Goal: Check status: Check status

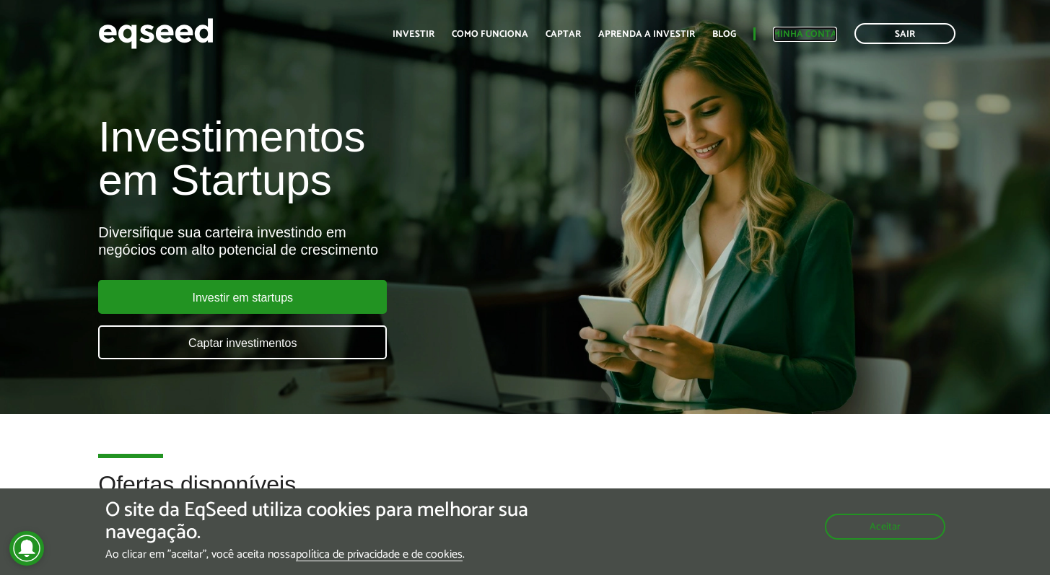
click at [814, 39] on link "Minha conta" at bounding box center [805, 34] width 64 height 9
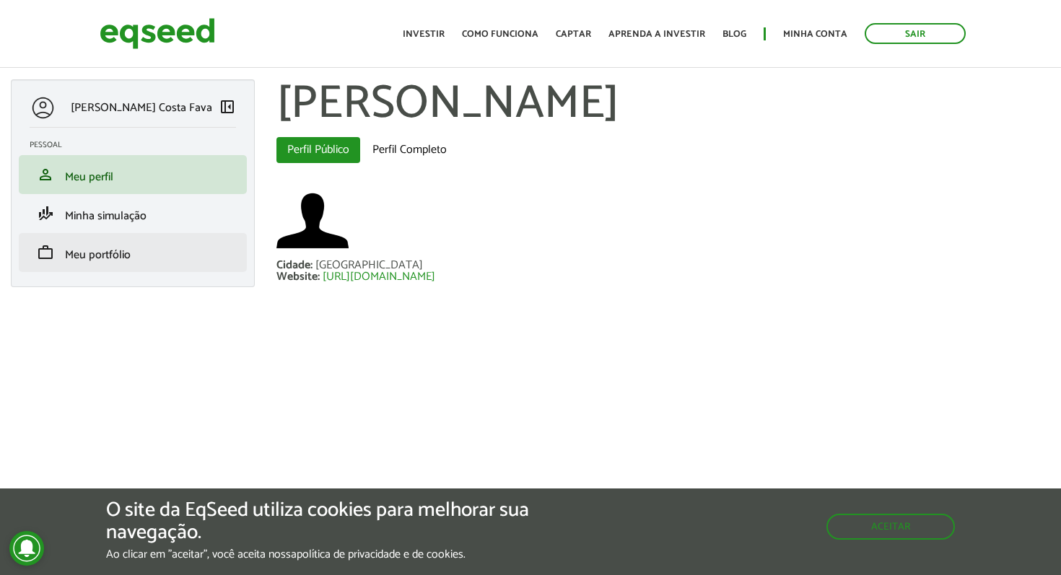
click at [123, 258] on span "Meu portfólio" at bounding box center [98, 254] width 66 height 19
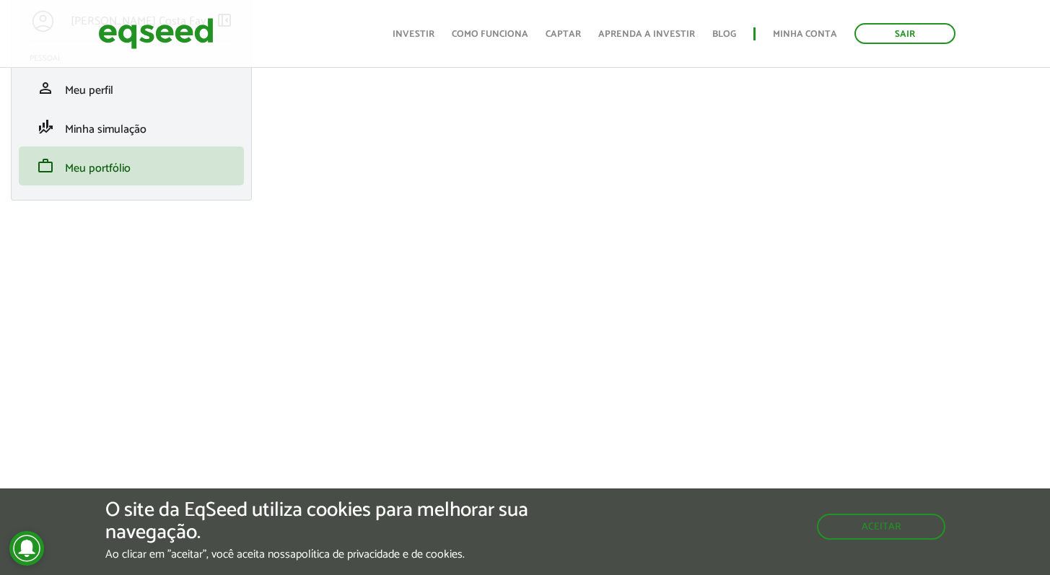
scroll to position [111, 0]
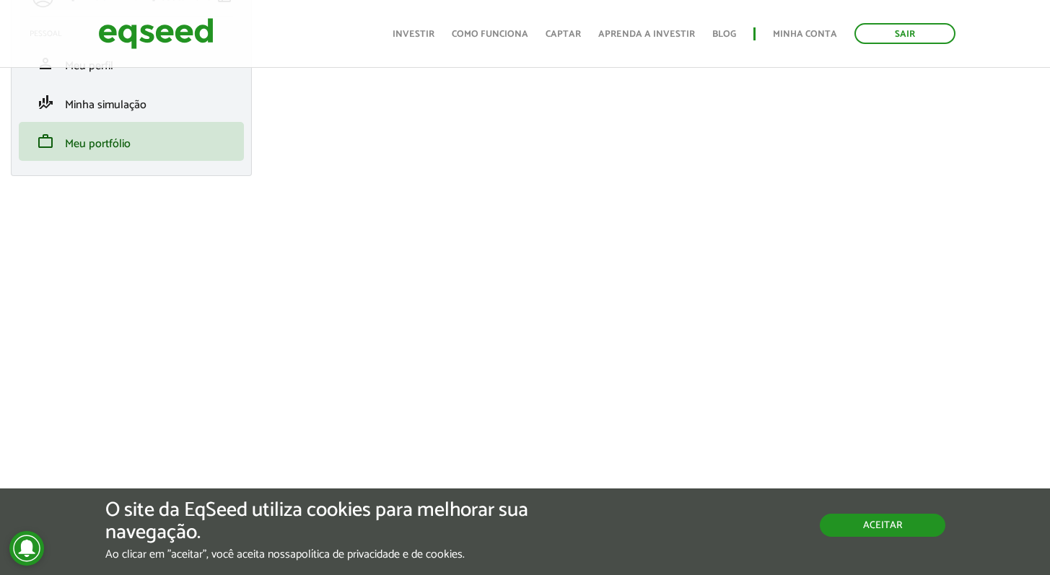
click at [904, 531] on button "Aceitar" at bounding box center [883, 525] width 126 height 23
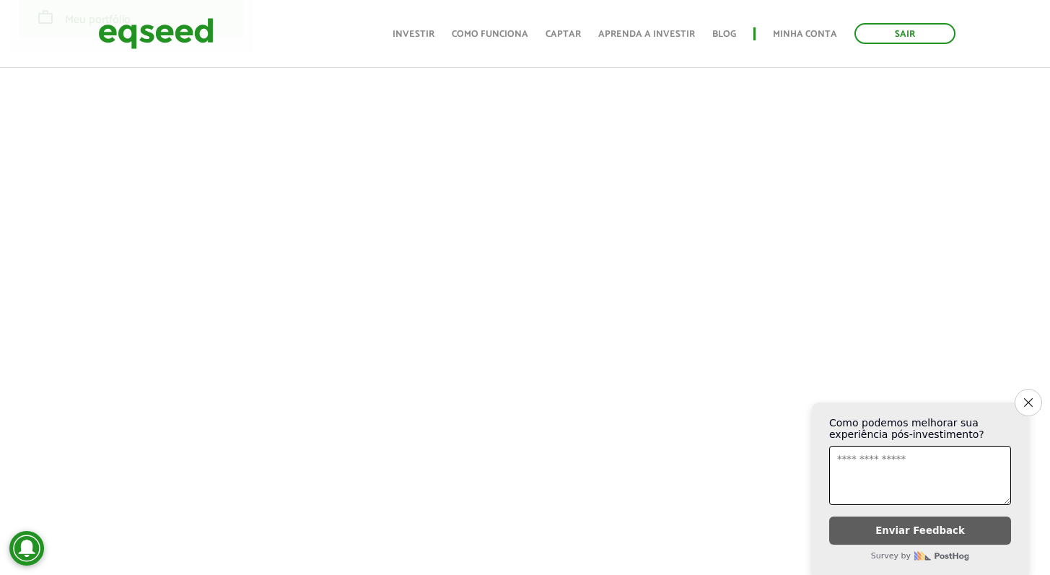
scroll to position [234, 0]
click at [1029, 398] on icon "Close survey" at bounding box center [1027, 402] width 9 height 9
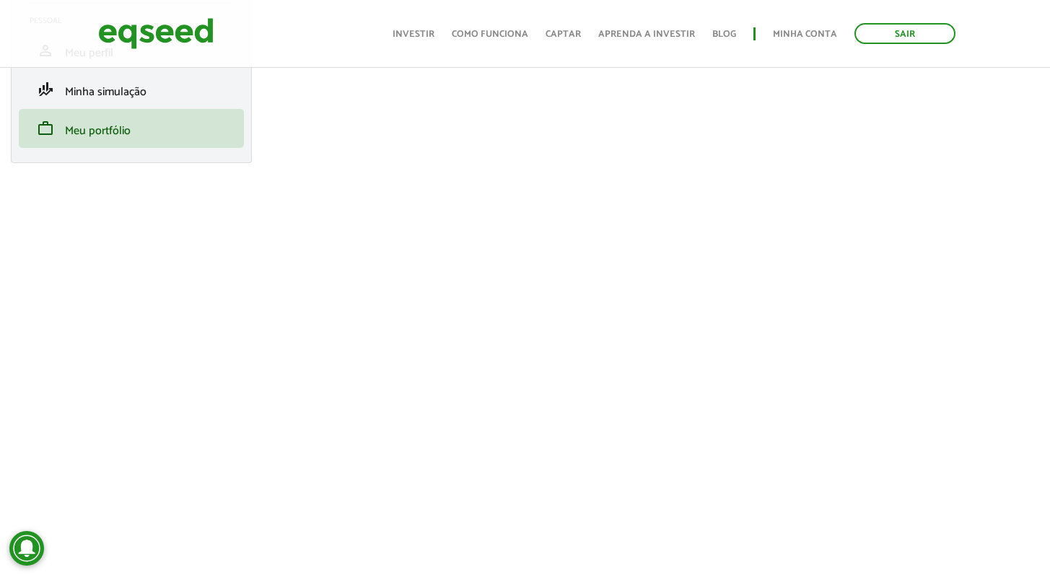
scroll to position [122, 0]
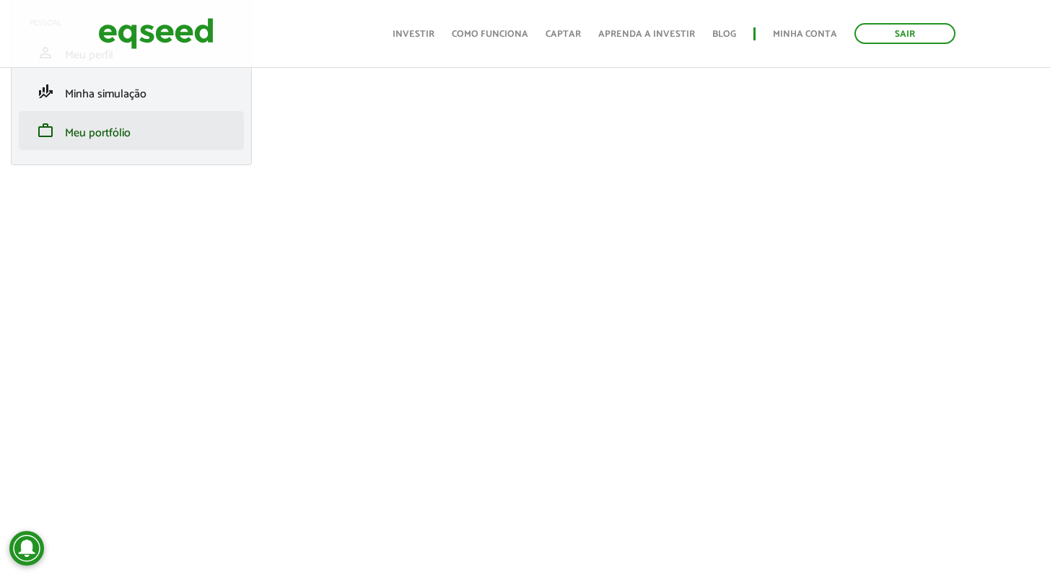
click at [101, 121] on li "work Meu portfólio" at bounding box center [131, 130] width 225 height 39
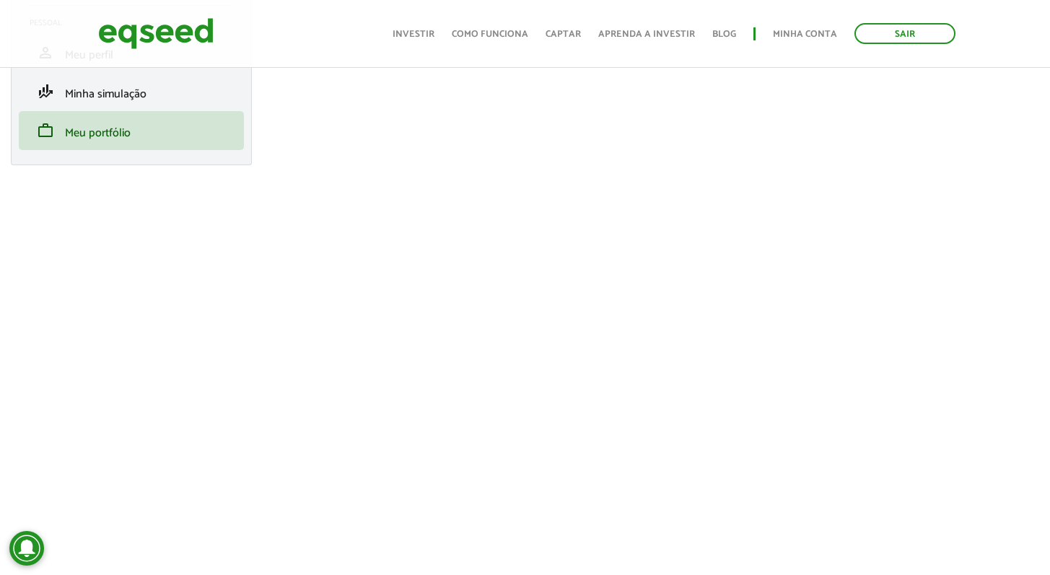
scroll to position [0, 0]
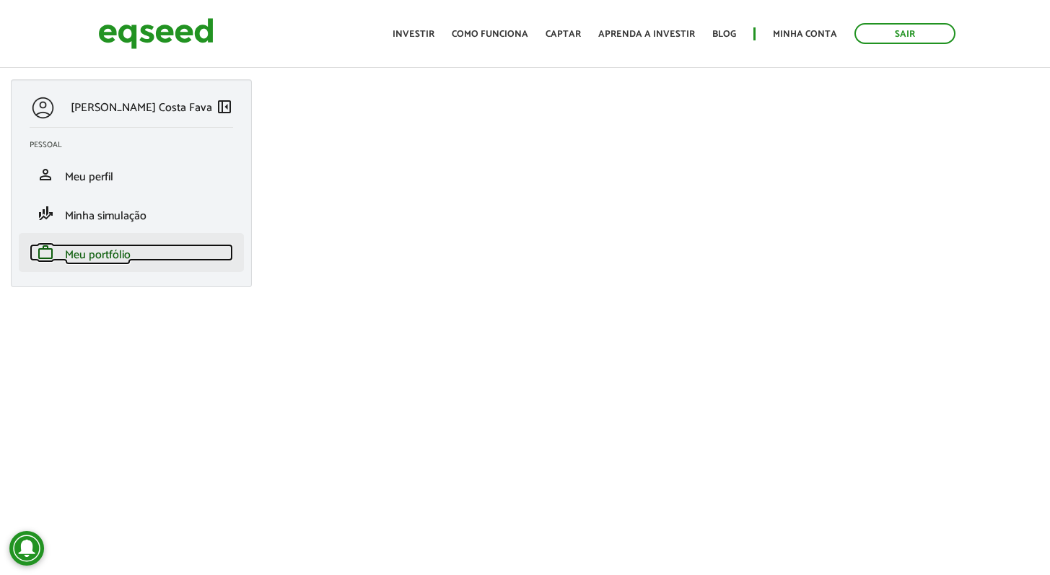
click at [84, 258] on span "Meu portfólio" at bounding box center [98, 254] width 66 height 19
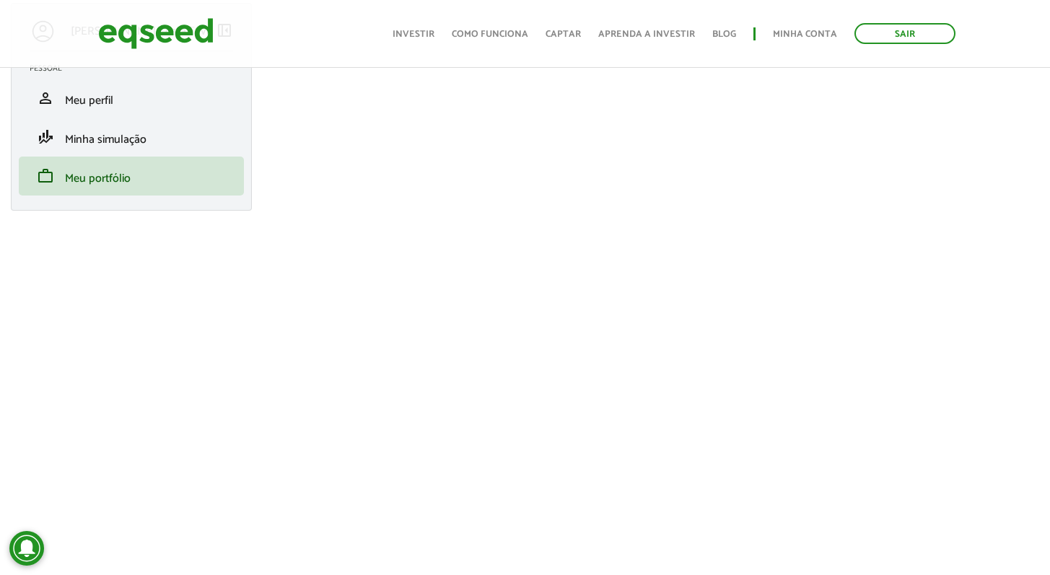
scroll to position [116, 0]
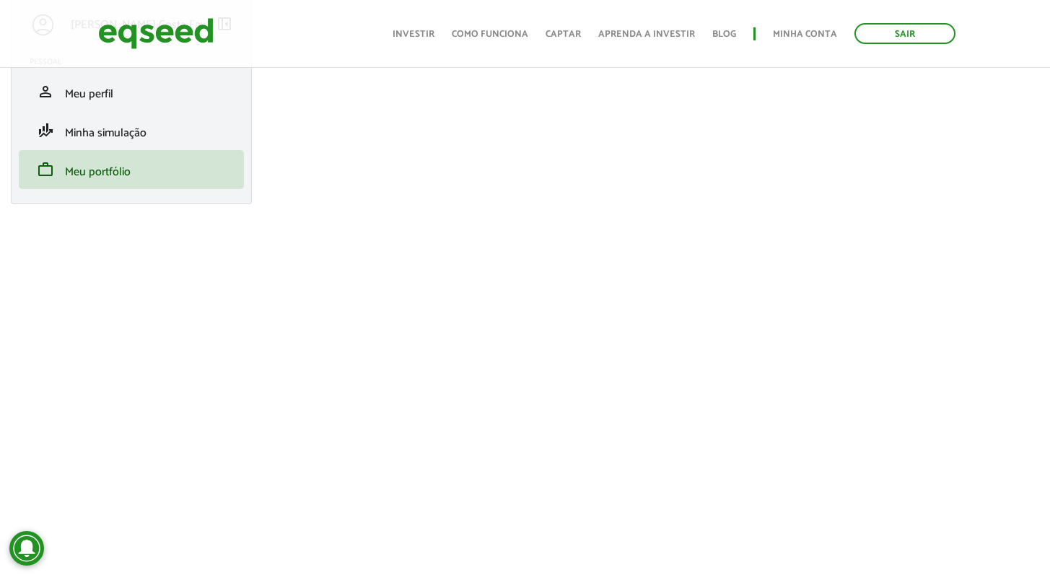
scroll to position [82, 0]
